Goal: Browse casually

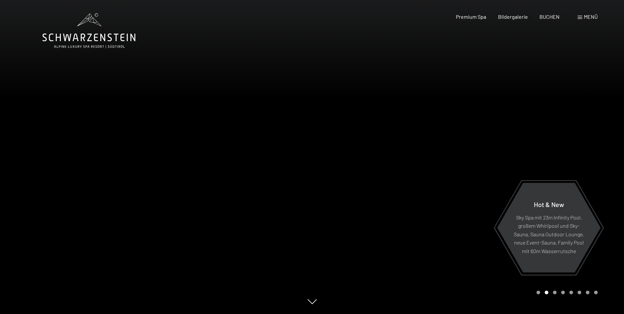
click at [538, 292] on div "Carousel Page 1" at bounding box center [538, 292] width 4 height 4
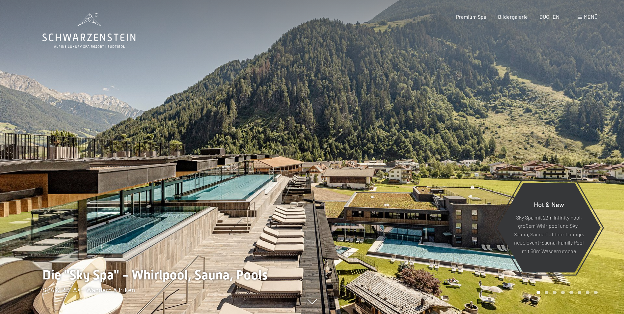
click at [577, 162] on div at bounding box center [468, 157] width 312 height 314
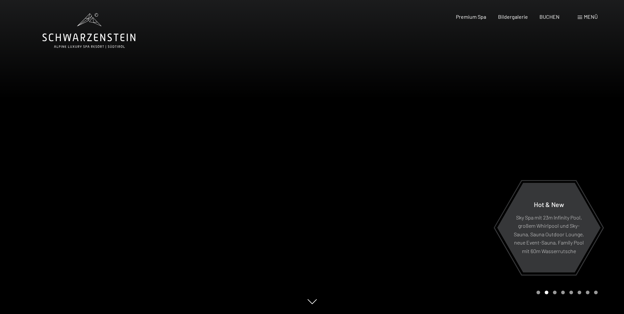
click at [577, 162] on div at bounding box center [468, 157] width 312 height 314
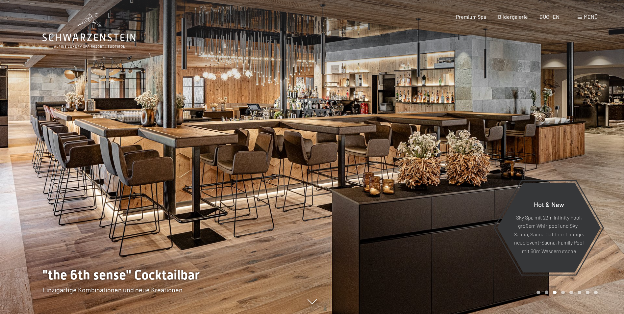
click at [577, 162] on div at bounding box center [468, 157] width 312 height 314
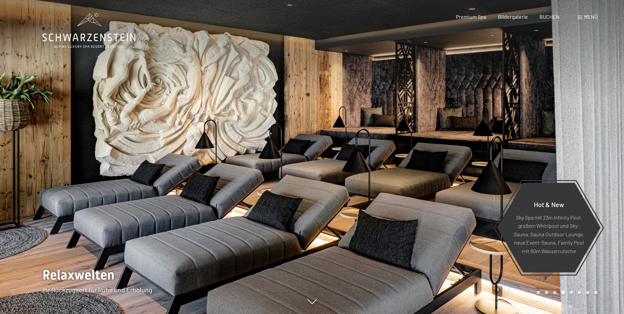
click at [577, 162] on div at bounding box center [468, 157] width 312 height 314
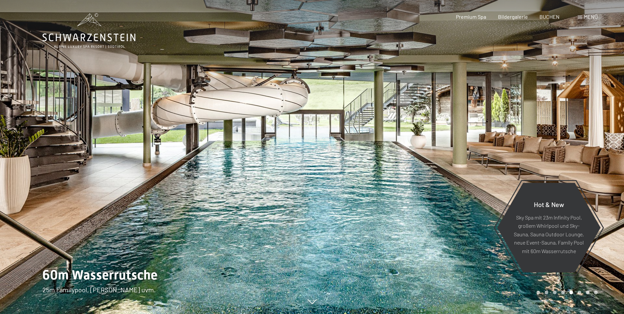
click at [577, 162] on div at bounding box center [468, 157] width 312 height 314
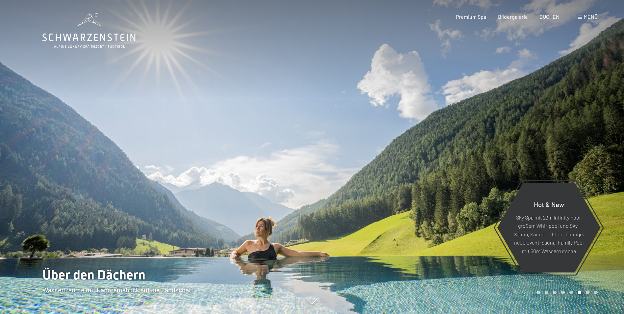
click at [577, 162] on div at bounding box center [468, 157] width 312 height 314
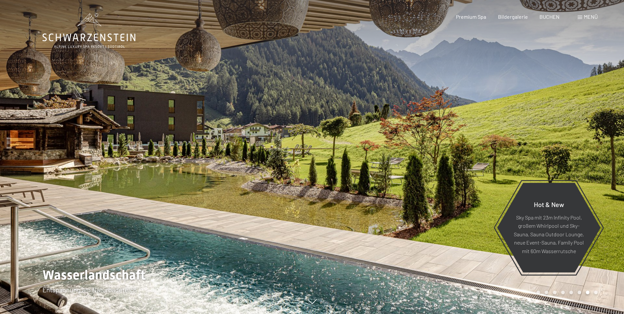
click at [572, 160] on div at bounding box center [468, 157] width 312 height 314
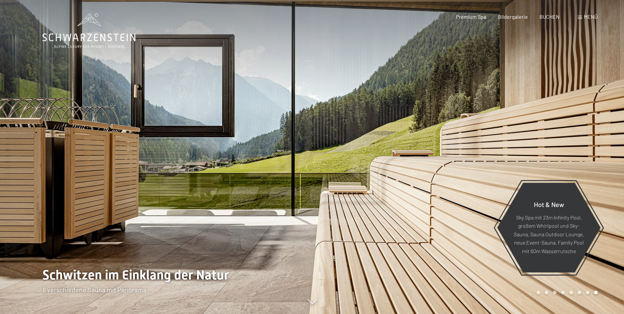
click at [572, 160] on div at bounding box center [468, 157] width 312 height 314
